Goal: Information Seeking & Learning: Learn about a topic

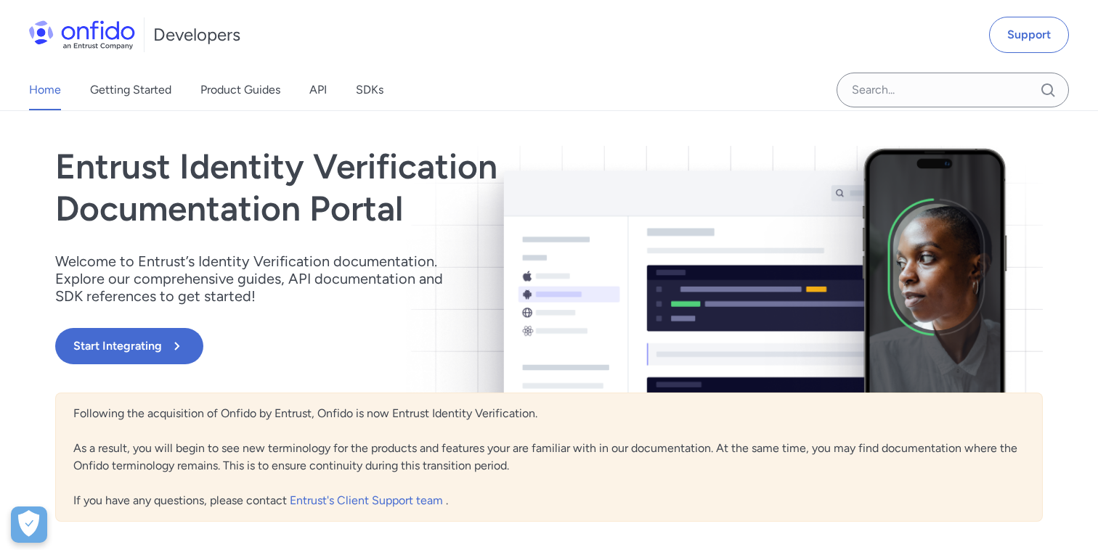
click at [314, 82] on link "API" at bounding box center [317, 90] width 17 height 41
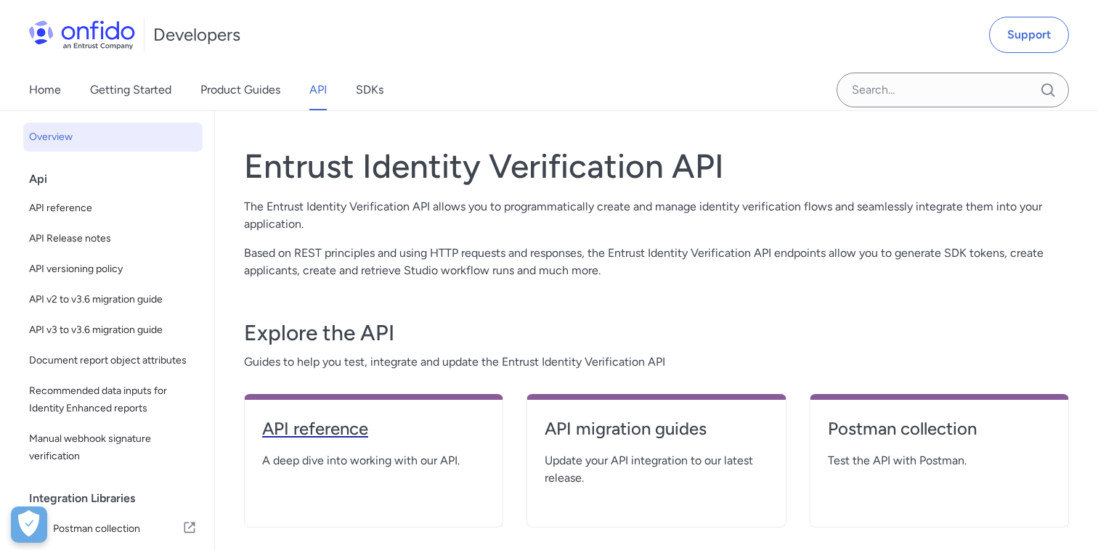
click at [351, 424] on h4 "API reference" at bounding box center [373, 428] width 223 height 23
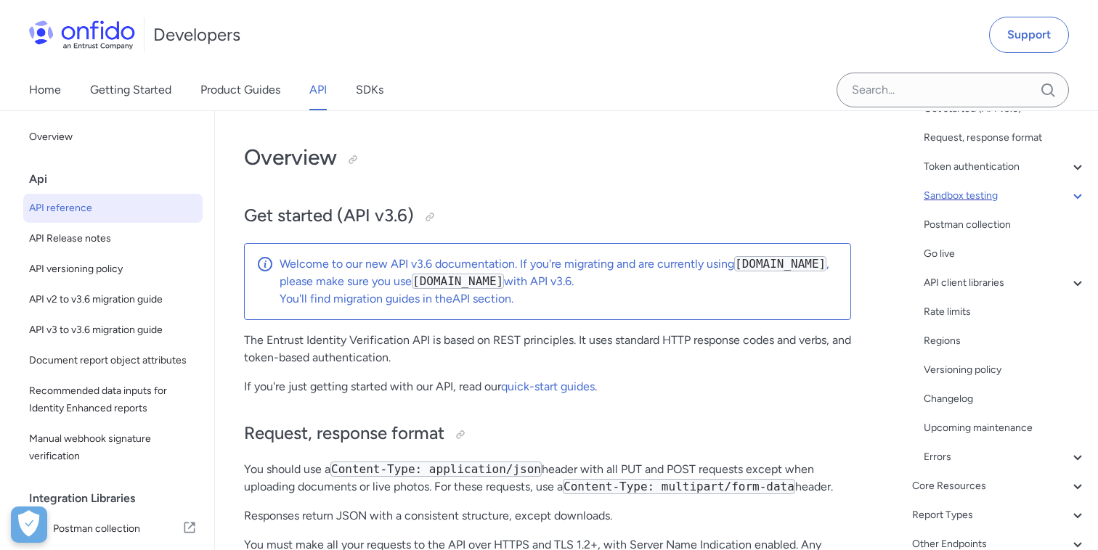
scroll to position [170, 0]
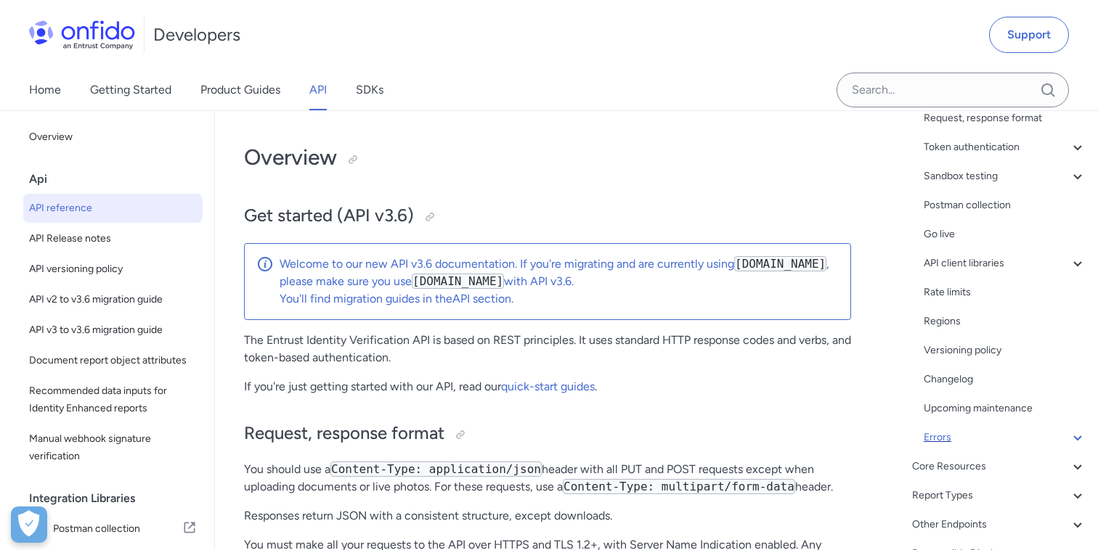
click at [928, 444] on div "Errors" at bounding box center [1004, 437] width 163 height 17
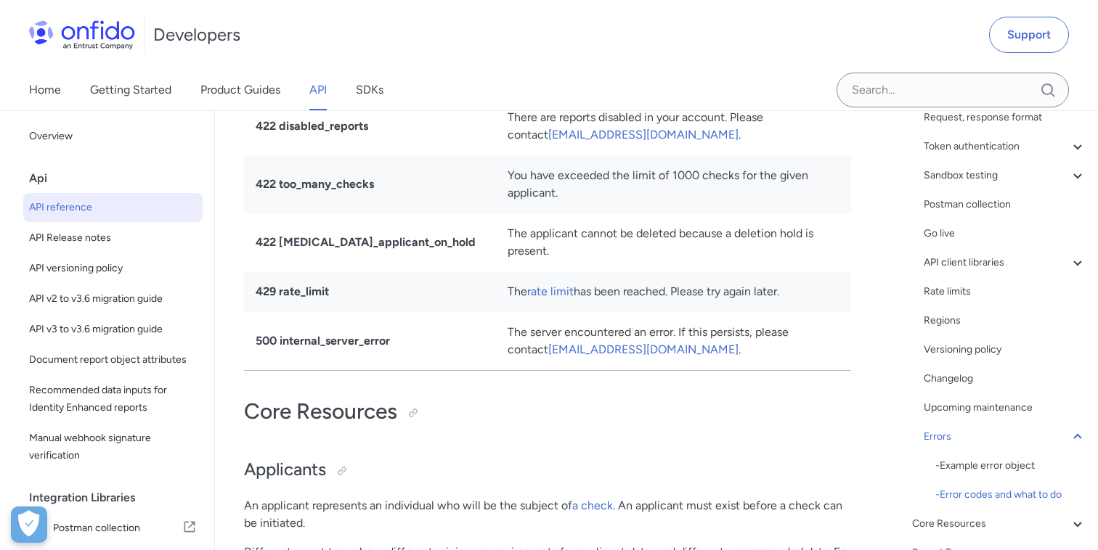
scroll to position [15636, 0]
